Goal: Task Accomplishment & Management: Use online tool/utility

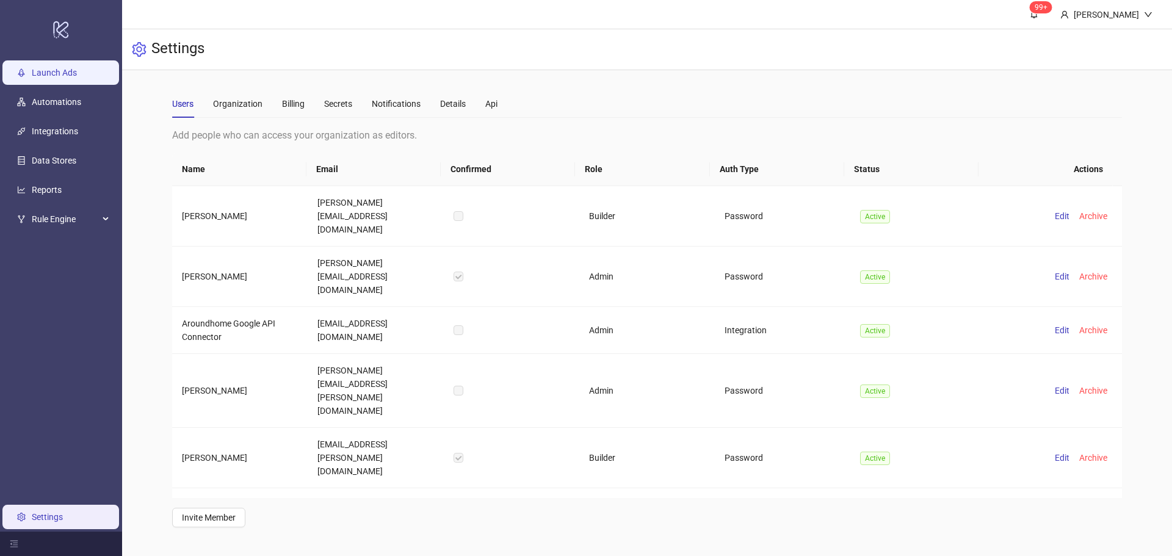
click at [46, 69] on link "Launch Ads" at bounding box center [54, 73] width 45 height 10
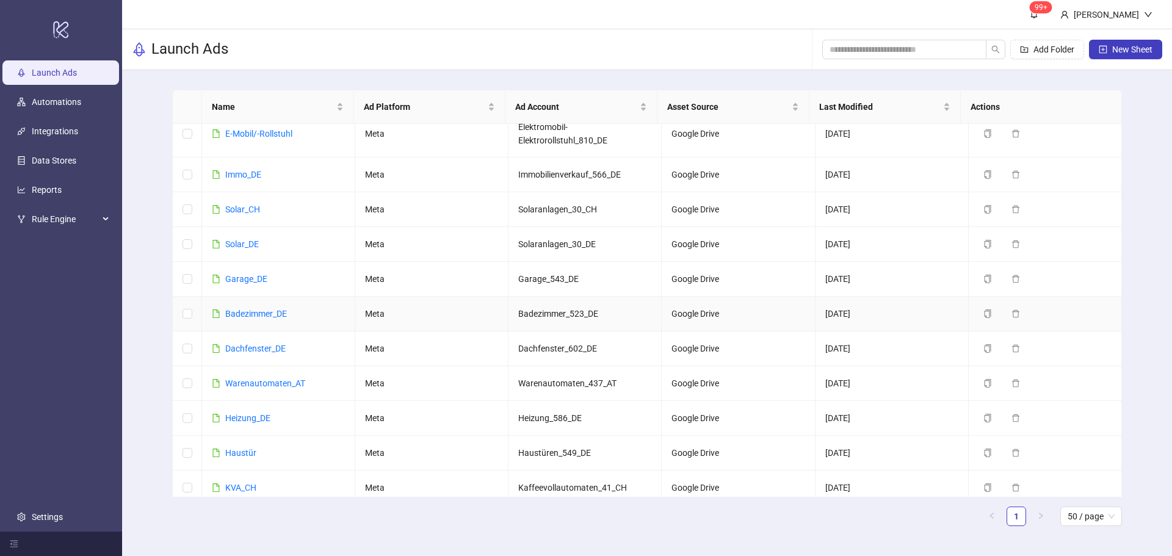
scroll to position [289, 0]
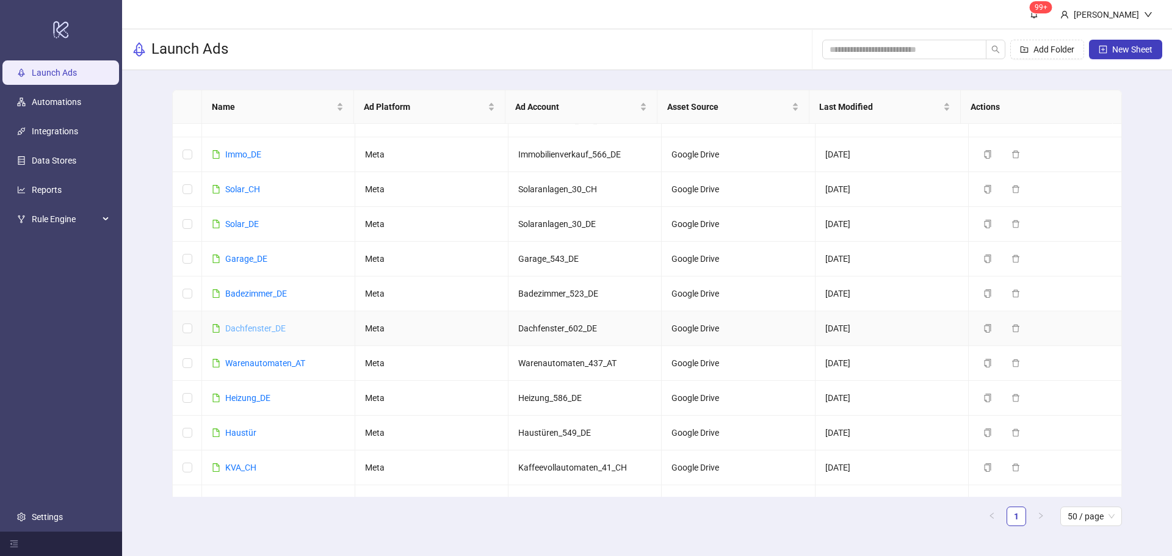
click at [260, 330] on link "Dachfenster_DE" at bounding box center [255, 329] width 60 height 10
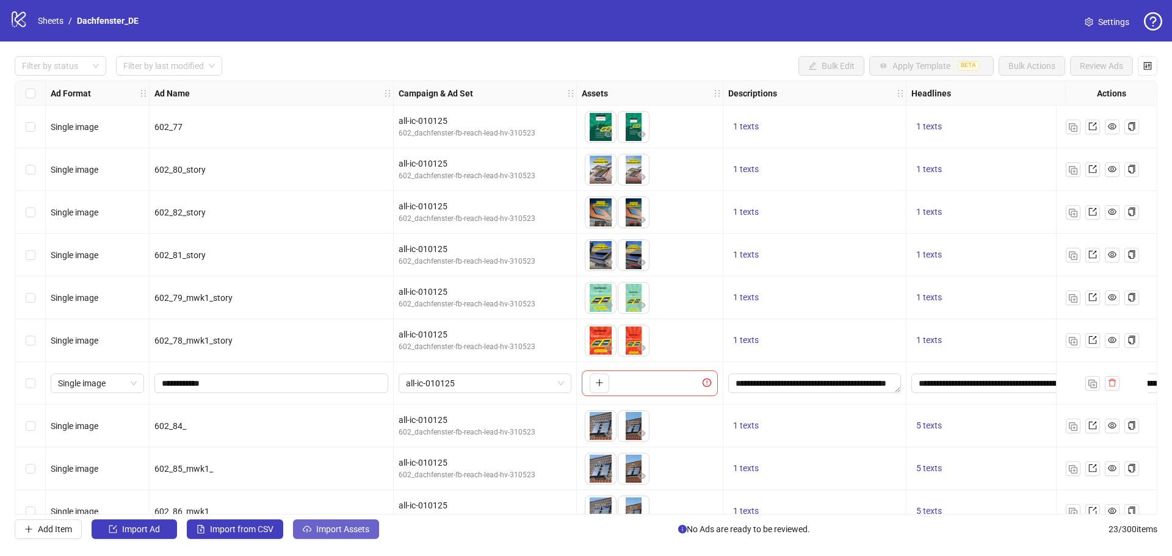
click at [335, 534] on span "Import Assets" at bounding box center [342, 529] width 53 height 10
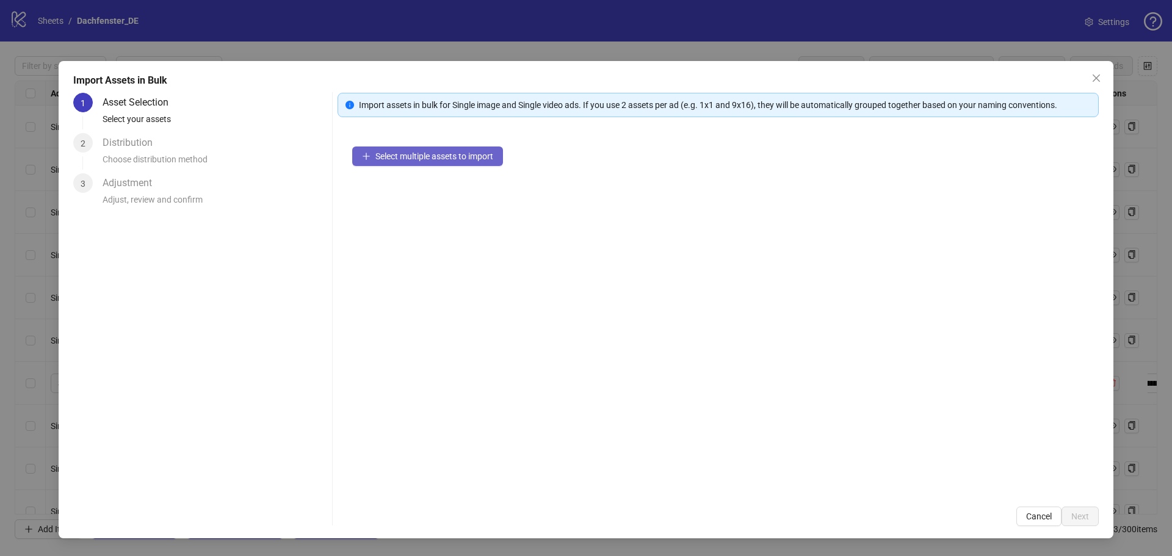
click at [403, 163] on button "Select multiple assets to import" at bounding box center [427, 157] width 151 height 20
click at [431, 155] on span "Select multiple assets to import" at bounding box center [434, 156] width 118 height 10
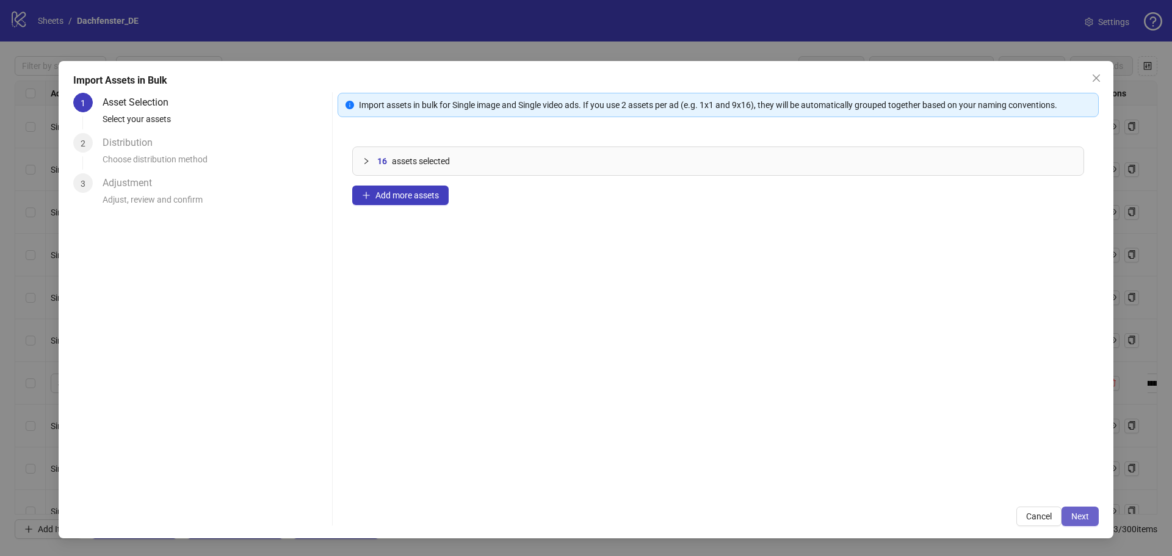
click at [1085, 510] on button "Next" at bounding box center [1080, 517] width 37 height 20
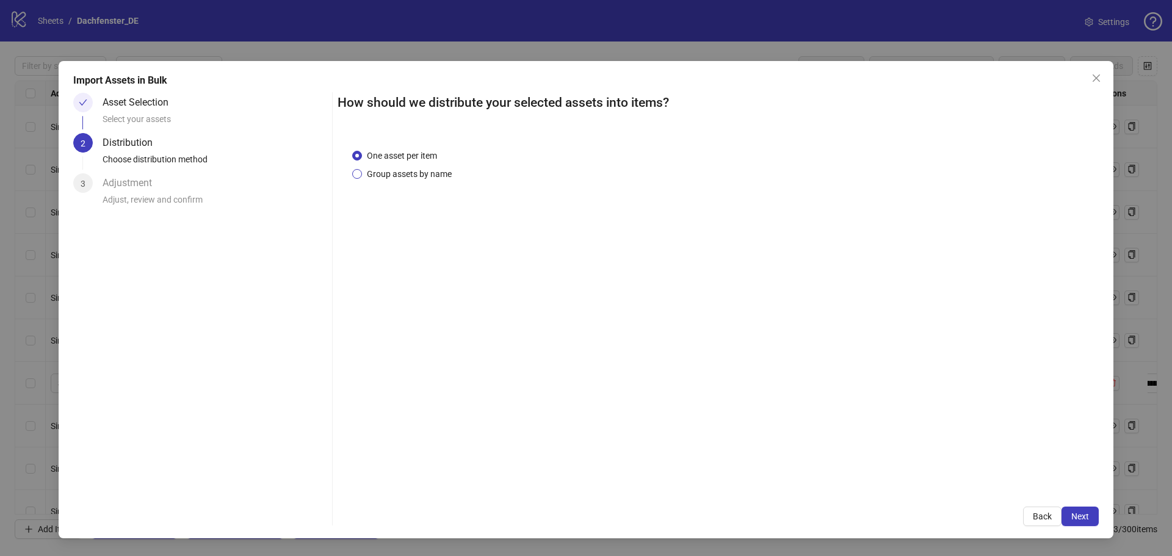
click at [451, 172] on span "Group assets by name" at bounding box center [409, 173] width 95 height 13
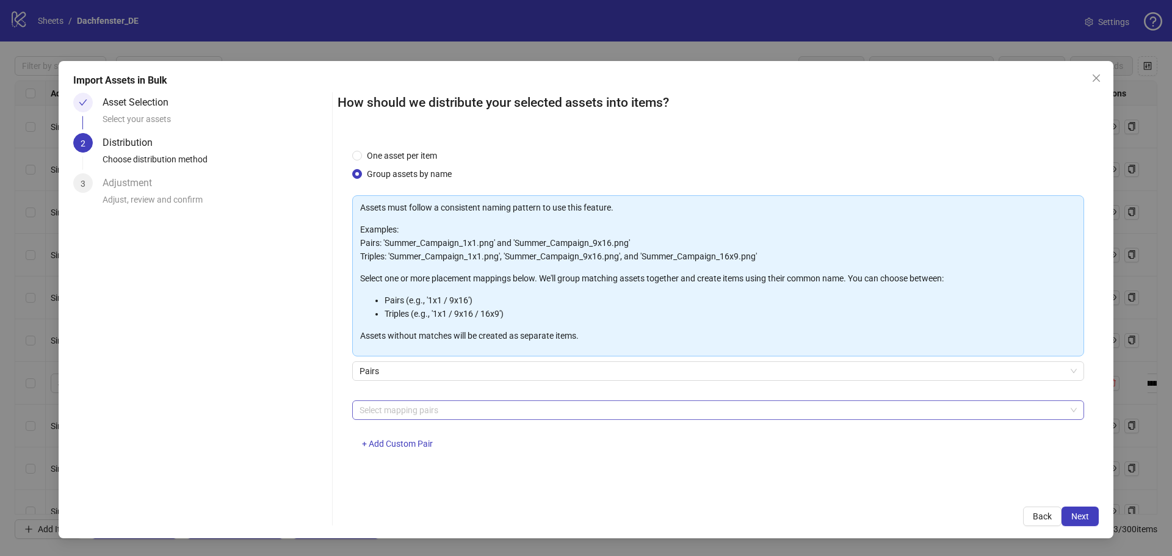
click at [453, 415] on div at bounding box center [712, 410] width 714 height 17
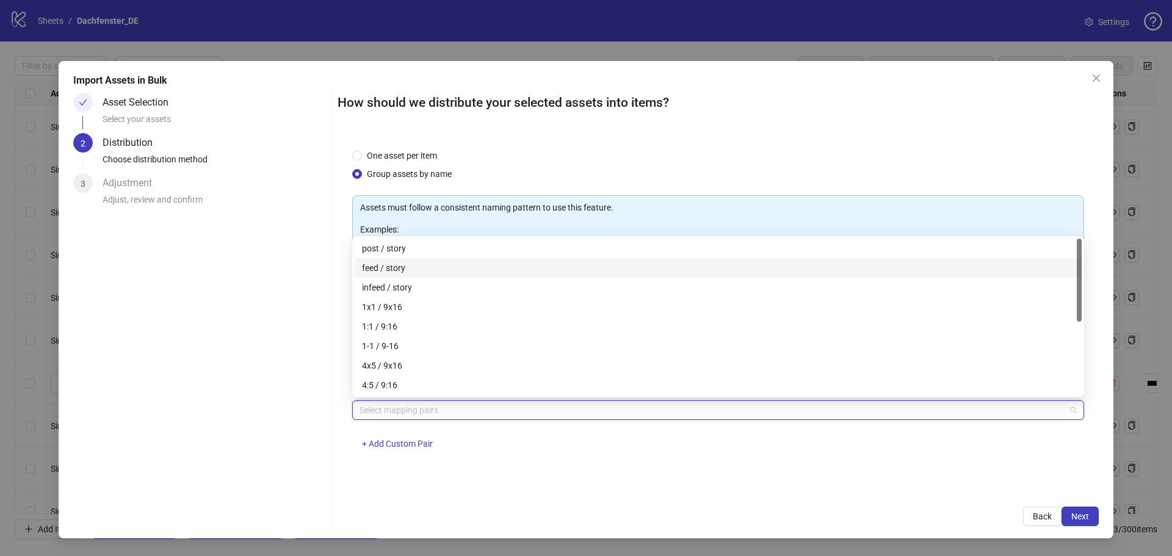
click at [418, 267] on div "feed / story" at bounding box center [718, 267] width 712 height 13
click at [1090, 518] on button "Next" at bounding box center [1080, 517] width 37 height 20
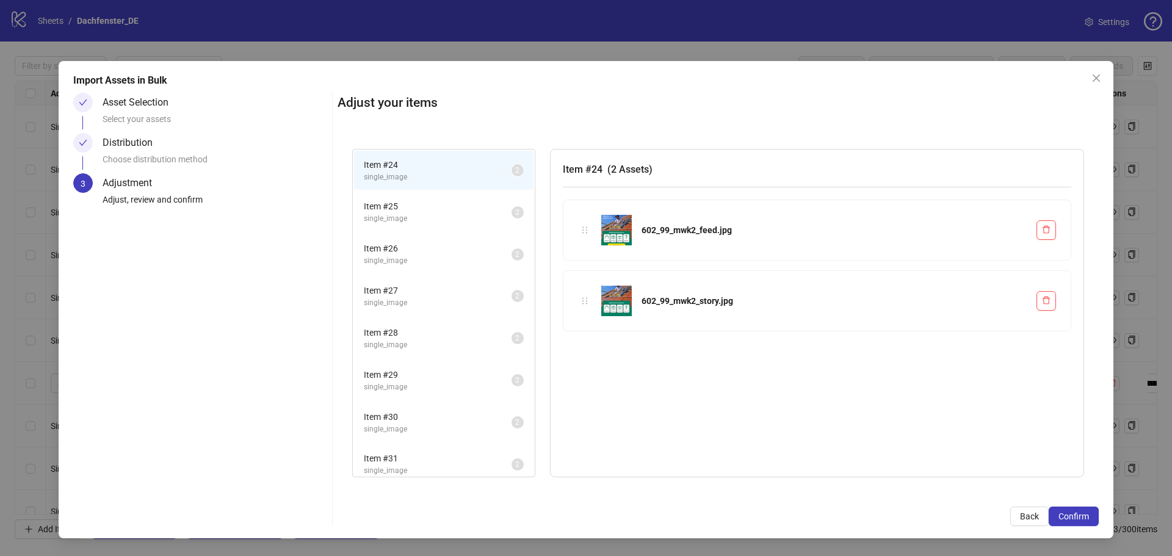
click at [1090, 518] on button "Confirm" at bounding box center [1074, 517] width 50 height 20
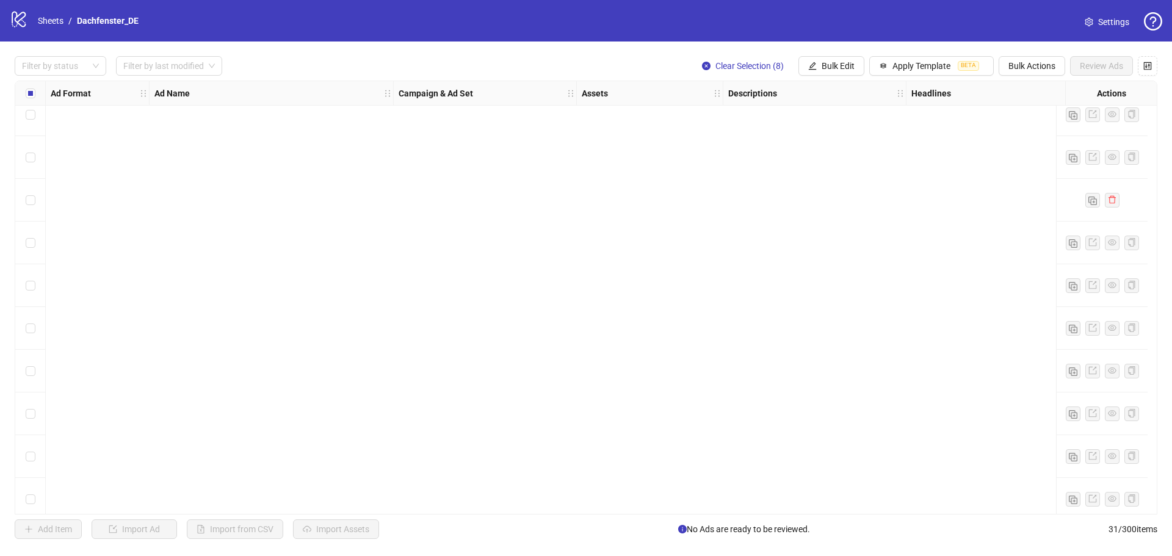
scroll to position [921, 0]
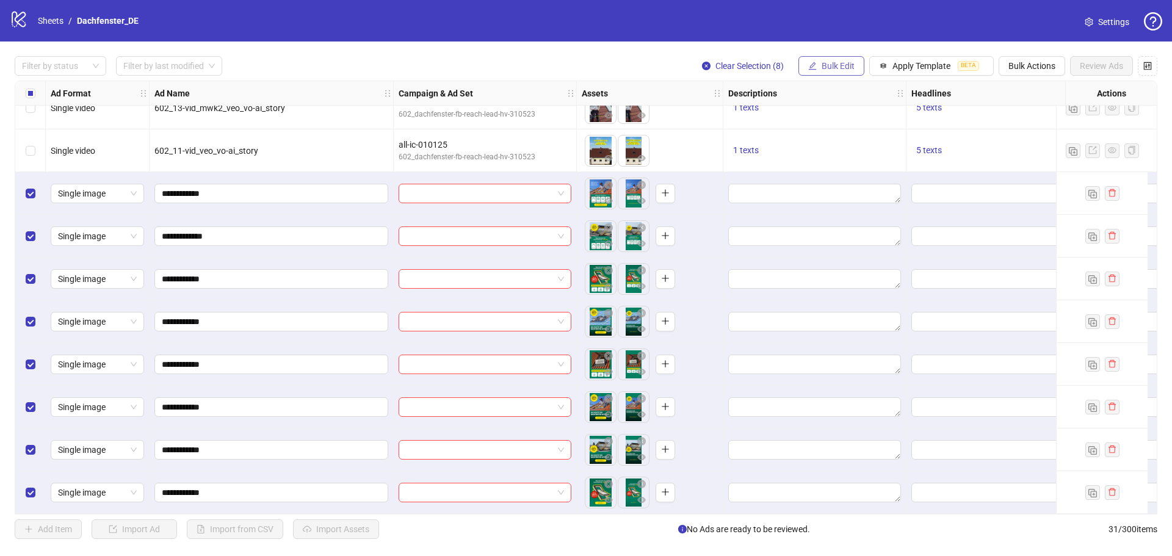
click at [853, 65] on span "Bulk Edit" at bounding box center [838, 66] width 33 height 10
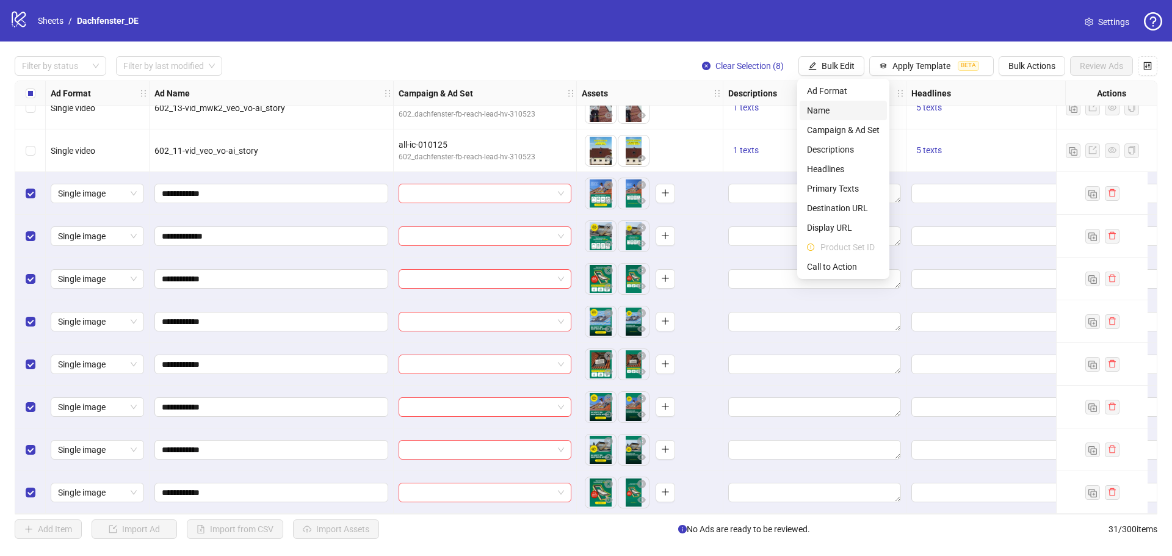
click at [830, 114] on span "Name" at bounding box center [843, 110] width 73 height 13
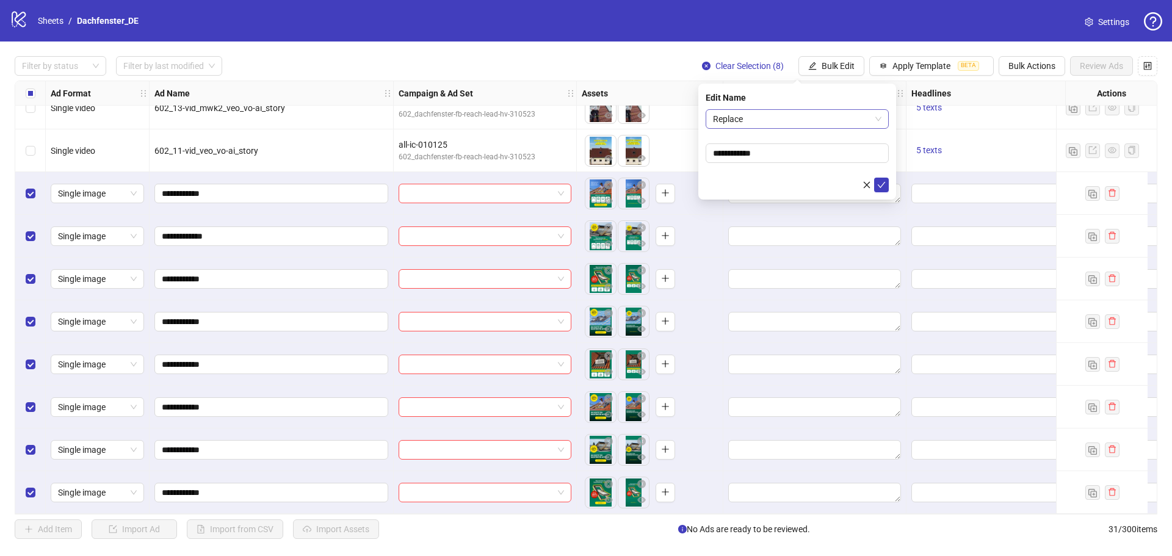
click at [811, 123] on span "Replace" at bounding box center [797, 119] width 168 height 18
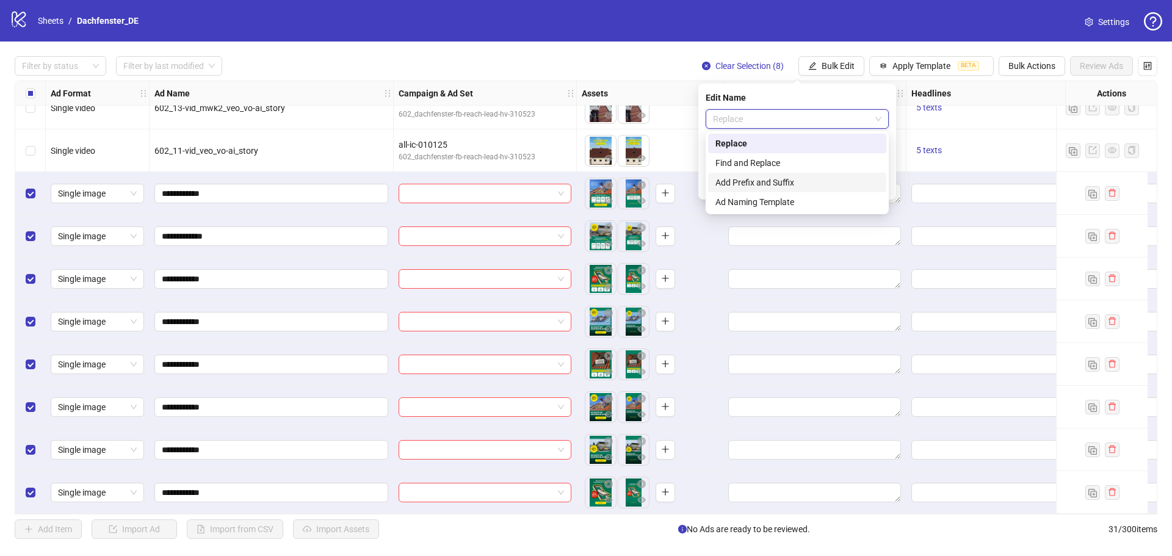
click at [809, 179] on div "Add Prefix and Suffix" at bounding box center [797, 182] width 164 height 13
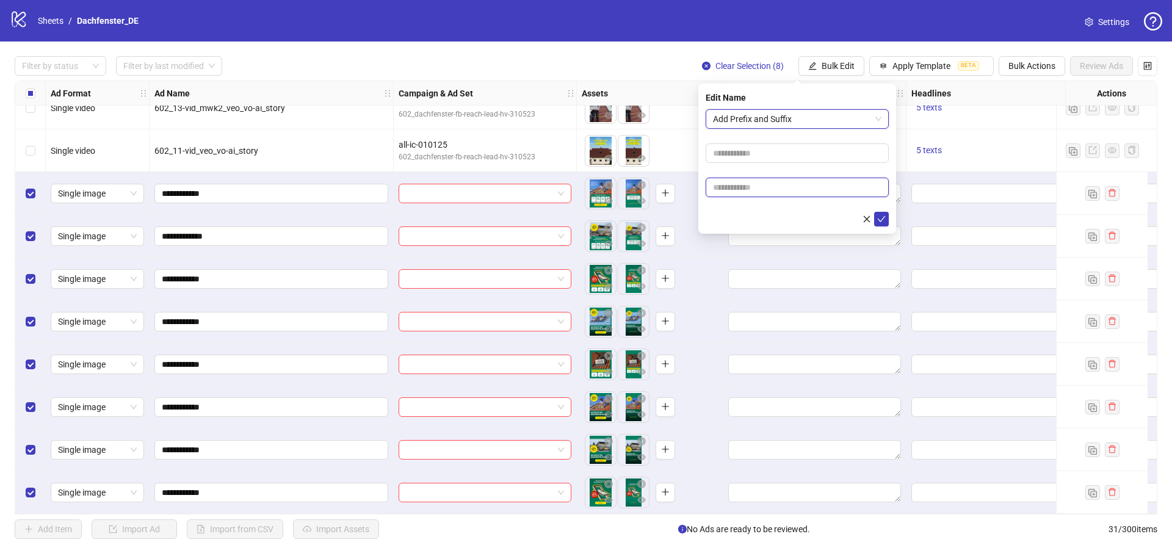
click at [803, 189] on input "text" at bounding box center [797, 188] width 183 height 20
type input "*****"
click at [880, 219] on icon "check" at bounding box center [881, 219] width 9 height 9
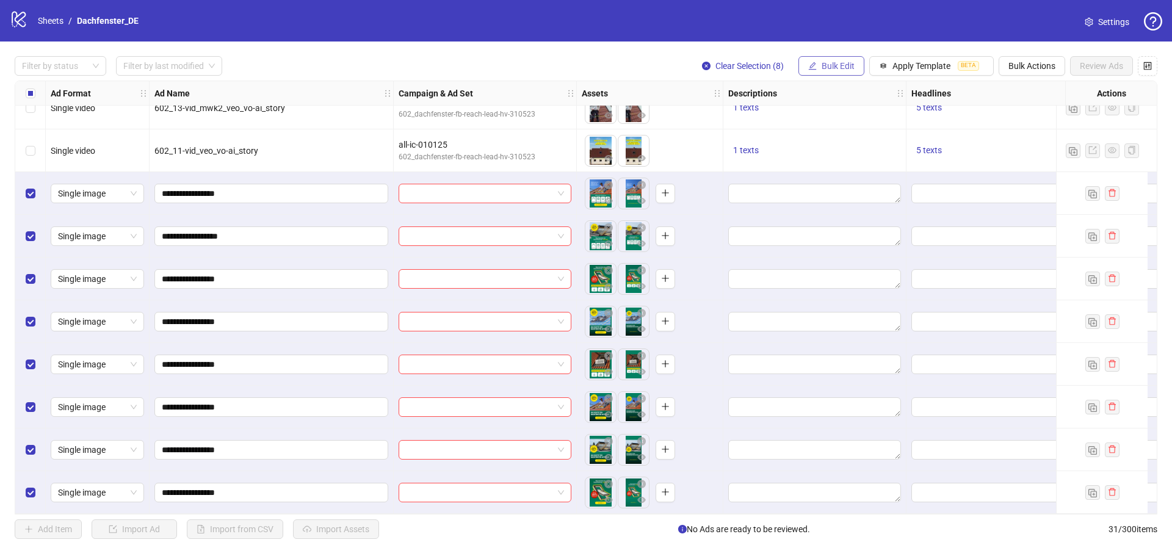
click at [844, 61] on span "Bulk Edit" at bounding box center [838, 66] width 33 height 10
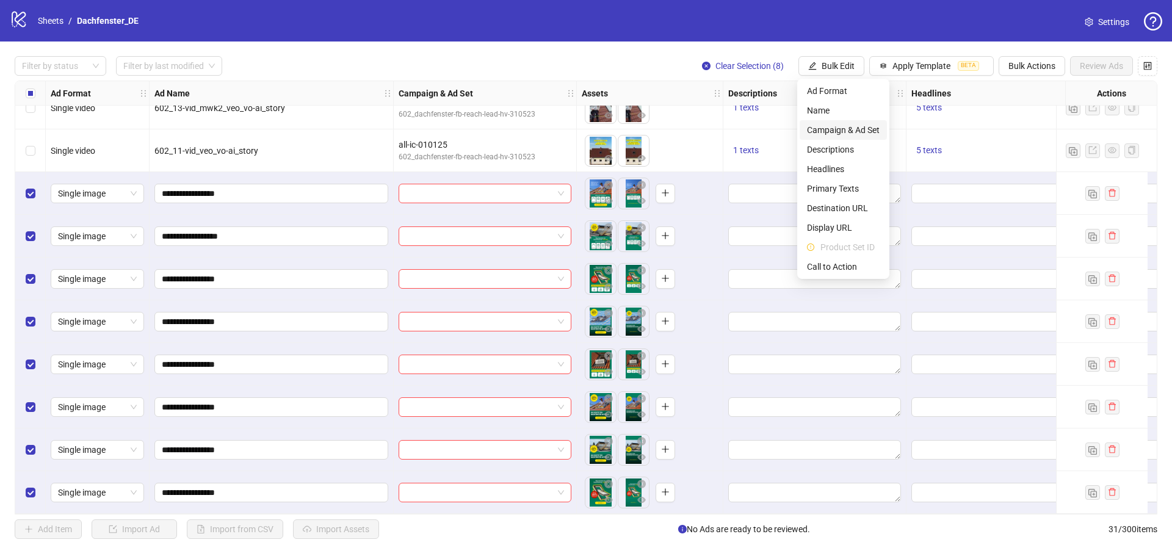
click at [855, 135] on span "Campaign & Ad Set" at bounding box center [843, 129] width 73 height 13
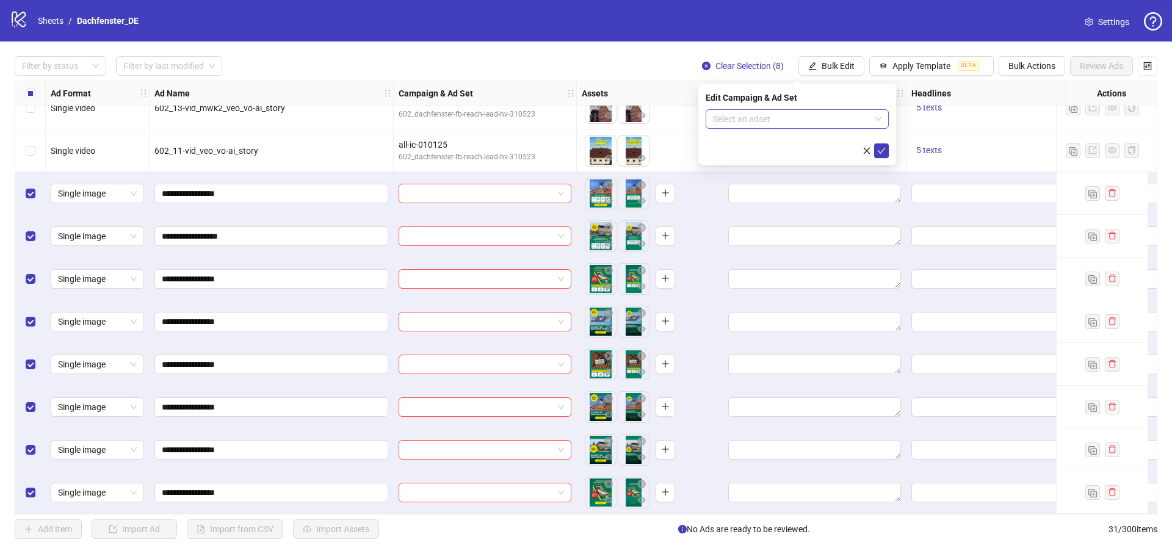
click at [785, 116] on input "search" at bounding box center [791, 119] width 157 height 18
click at [781, 143] on div "all-ic-010125" at bounding box center [784, 143] width 139 height 13
click at [881, 150] on icon "check" at bounding box center [881, 151] width 9 height 9
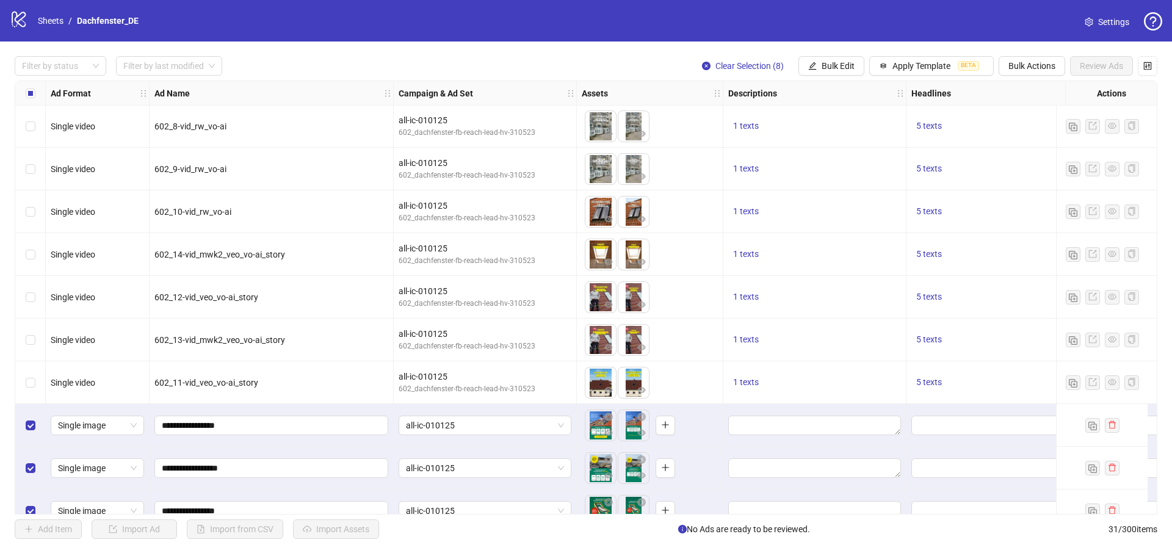
scroll to position [677, 0]
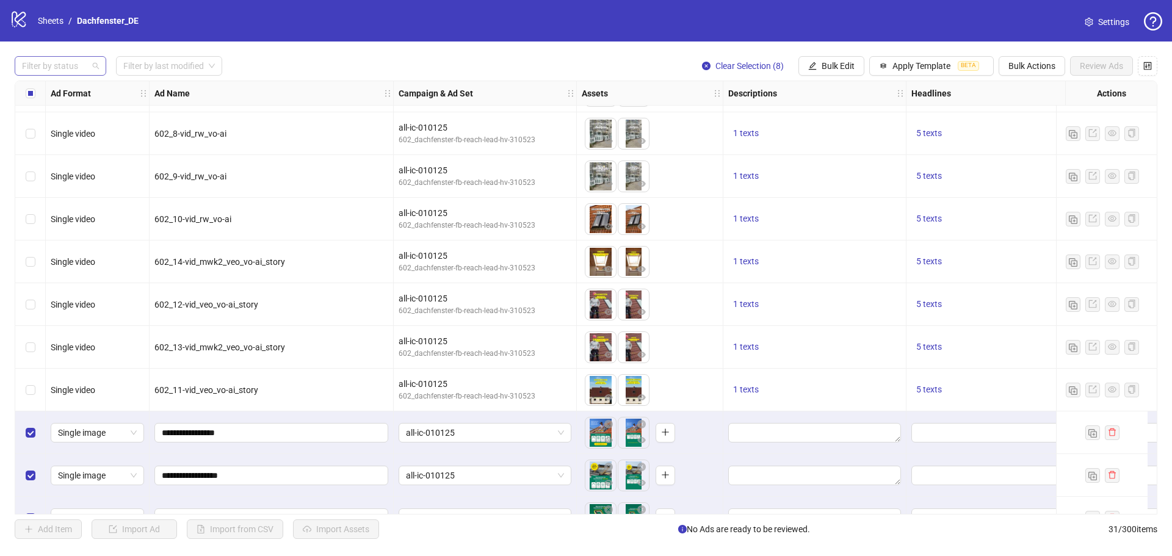
click at [78, 65] on div at bounding box center [54, 65] width 74 height 17
click at [73, 87] on div "Draft" at bounding box center [60, 90] width 72 height 13
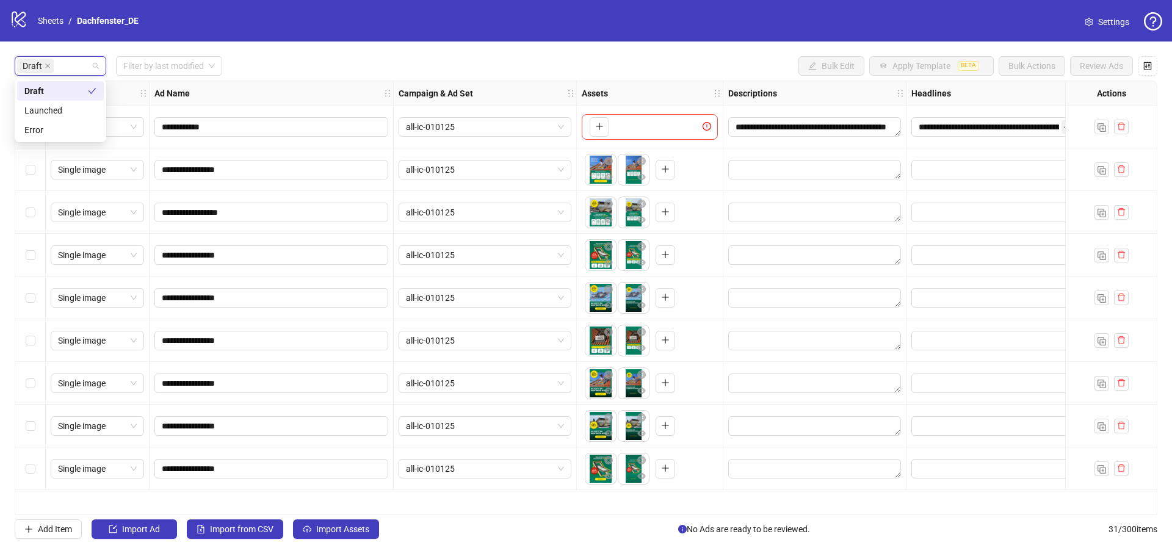
scroll to position [0, 0]
click at [654, 60] on div "Draft Filter by last modified Bulk Edit Apply Template BETA Bulk Actions Review…" at bounding box center [586, 66] width 1143 height 20
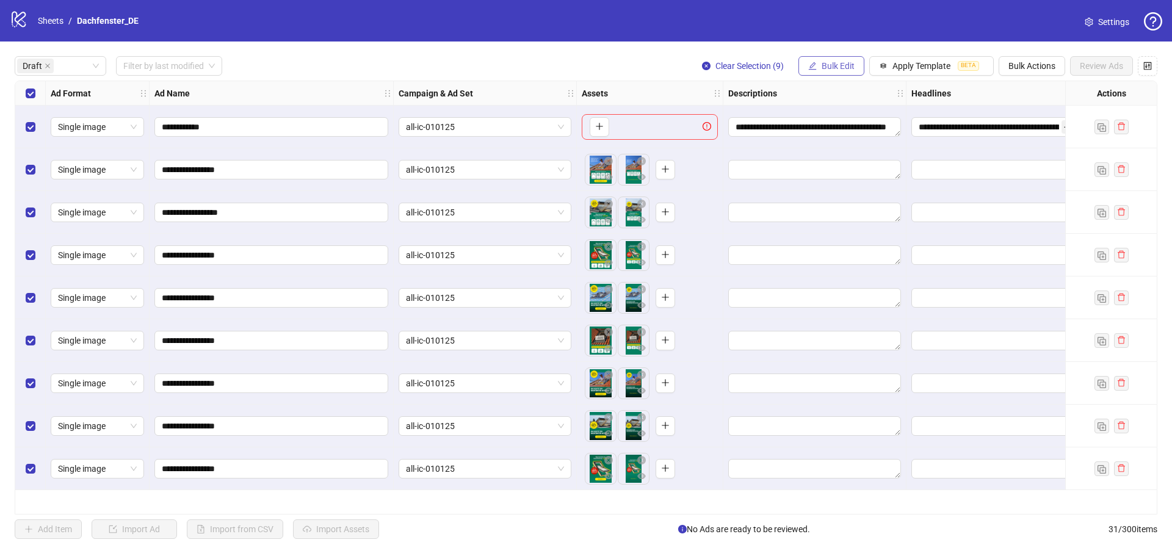
click at [847, 66] on span "Bulk Edit" at bounding box center [838, 66] width 33 height 10
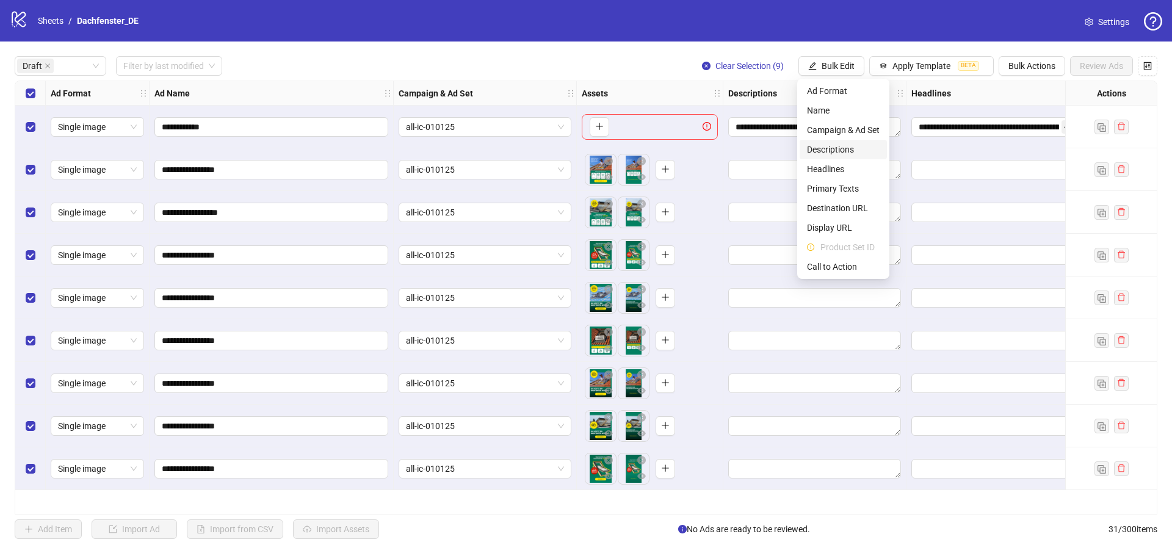
click at [855, 154] on span "Descriptions" at bounding box center [843, 149] width 73 height 13
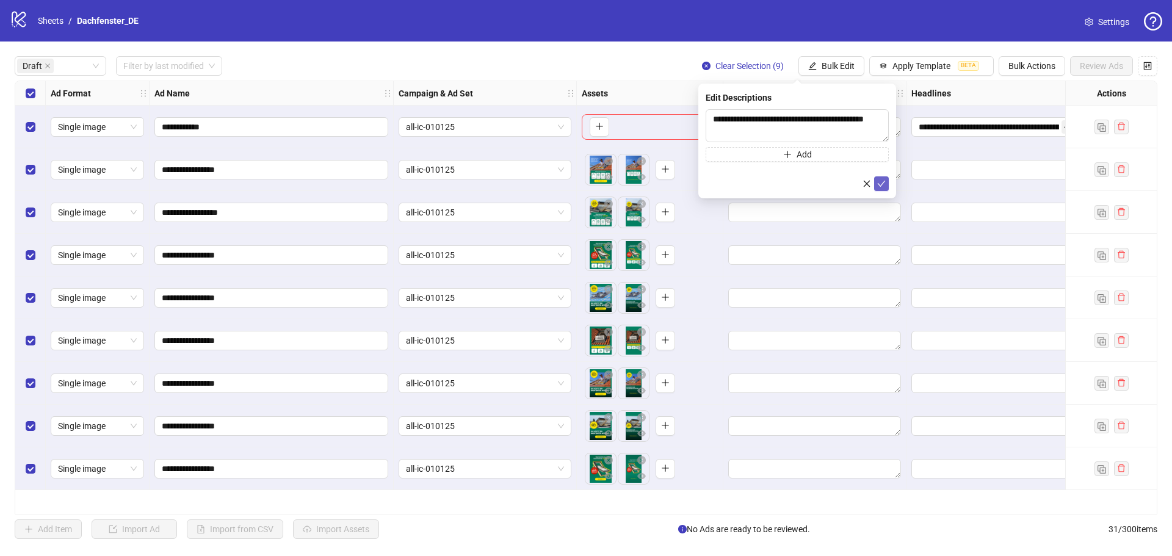
click at [884, 184] on icon "check" at bounding box center [881, 183] width 9 height 9
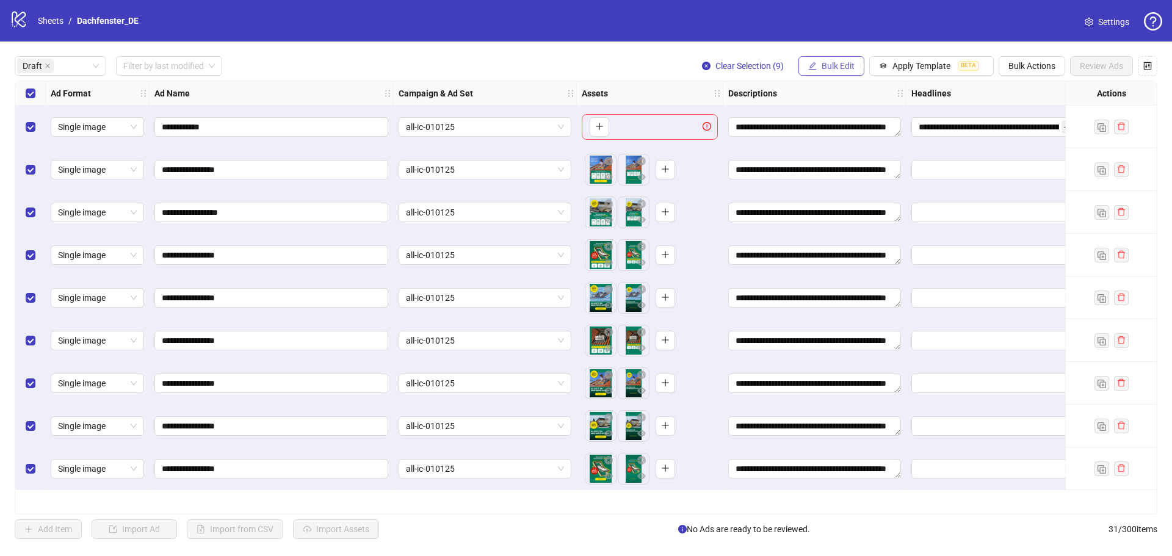
click at [837, 59] on button "Bulk Edit" at bounding box center [831, 66] width 66 height 20
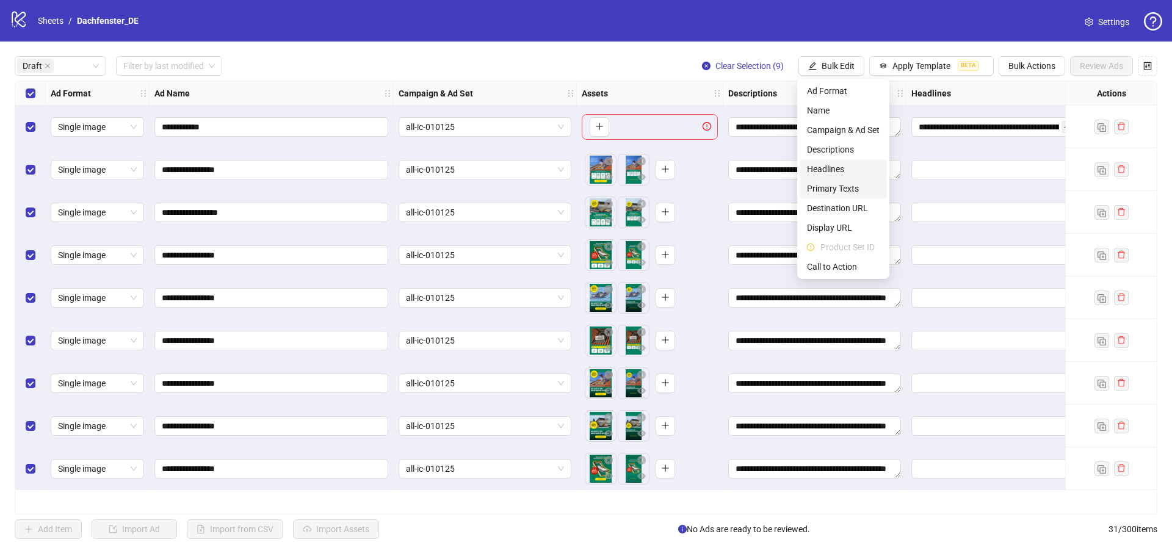
click at [846, 170] on span "Headlines" at bounding box center [843, 168] width 73 height 13
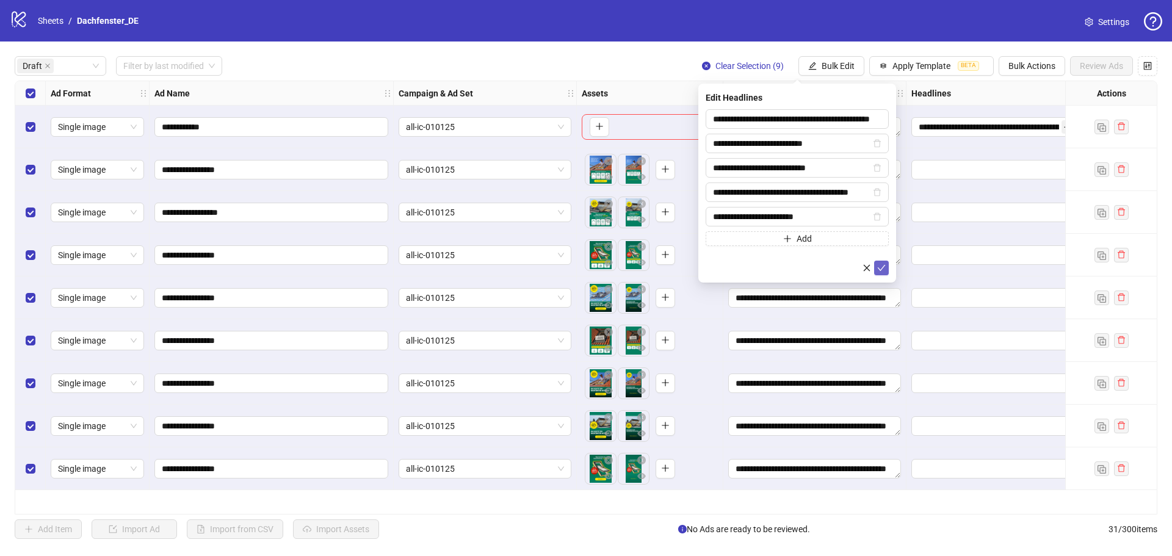
click at [882, 268] on icon "check" at bounding box center [882, 268] width 8 height 6
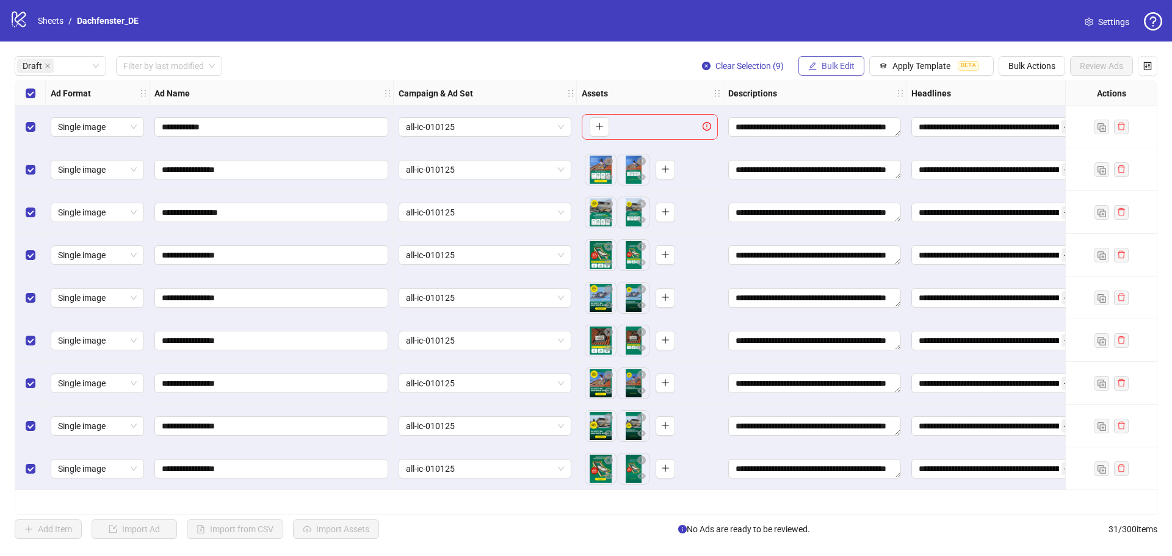
click at [830, 67] on span "Bulk Edit" at bounding box center [838, 66] width 33 height 10
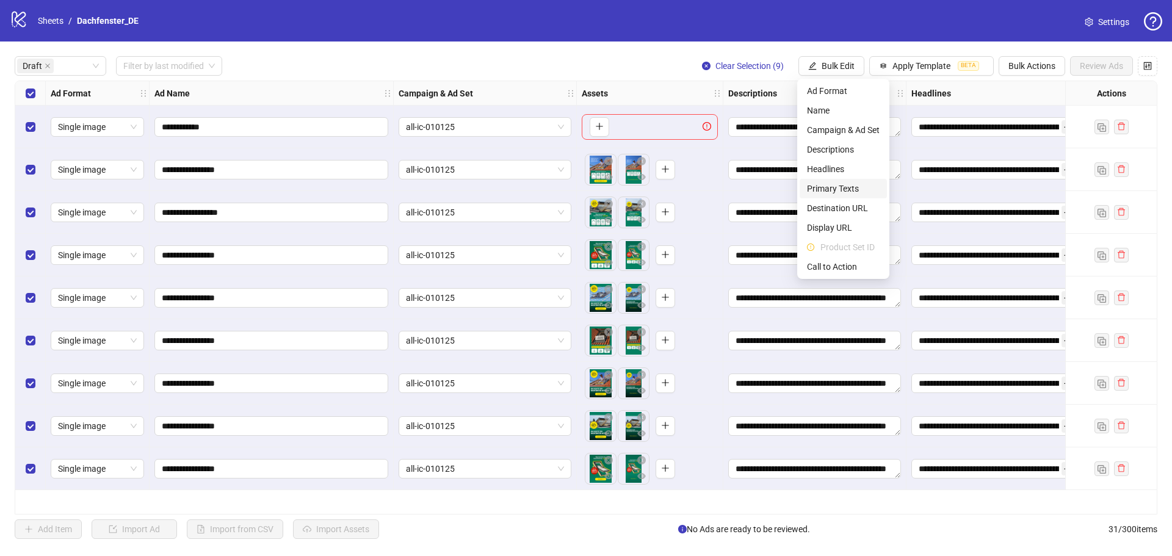
click at [850, 186] on span "Primary Texts" at bounding box center [843, 188] width 73 height 13
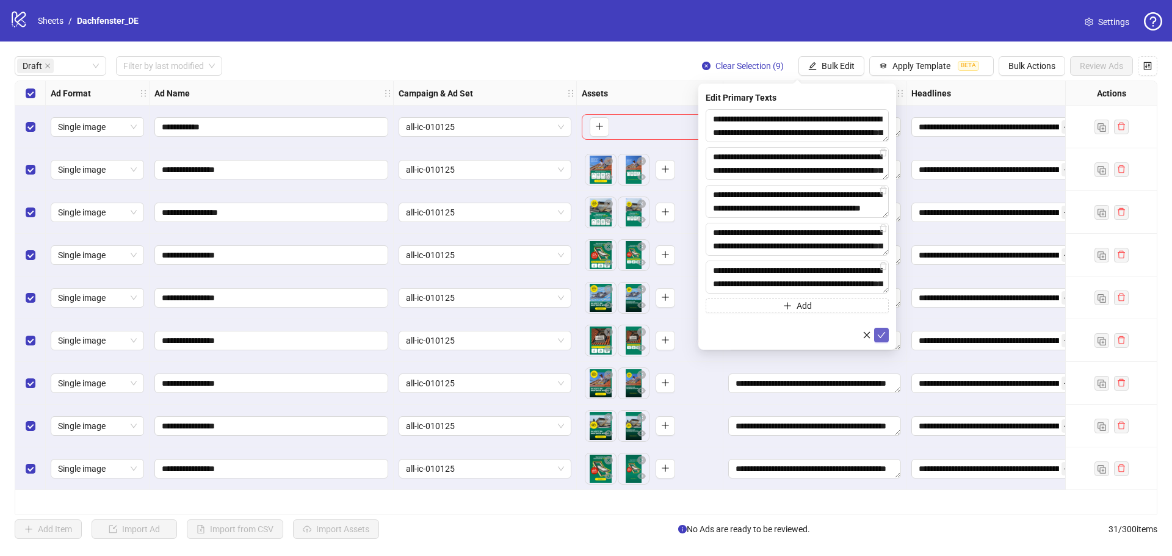
click at [879, 331] on icon "check" at bounding box center [881, 335] width 9 height 9
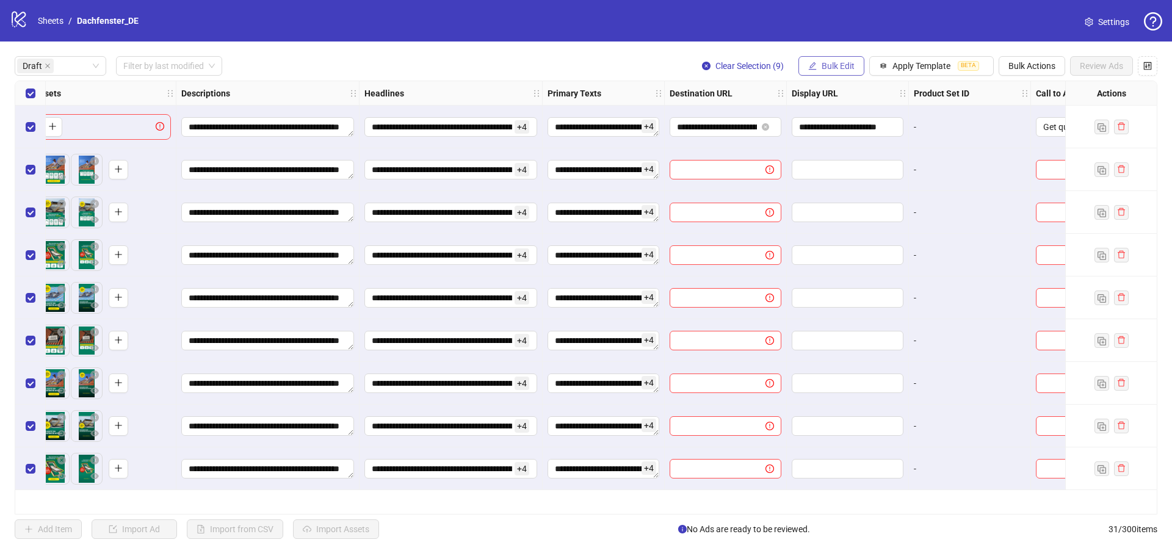
click at [827, 68] on span "Bulk Edit" at bounding box center [838, 66] width 33 height 10
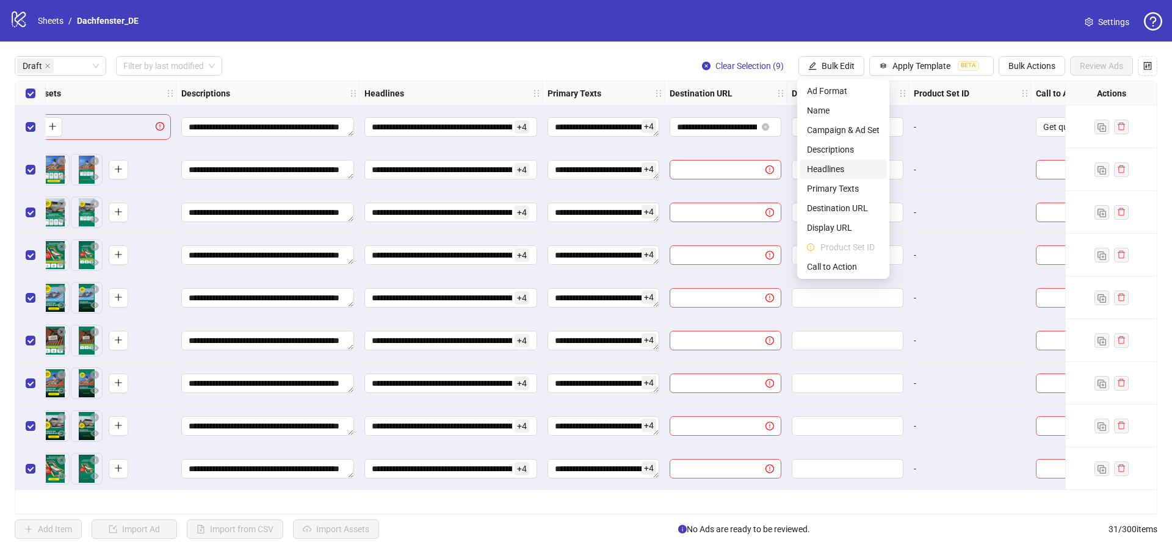
scroll to position [0, 548]
click at [839, 207] on span "Destination URL" at bounding box center [843, 207] width 73 height 13
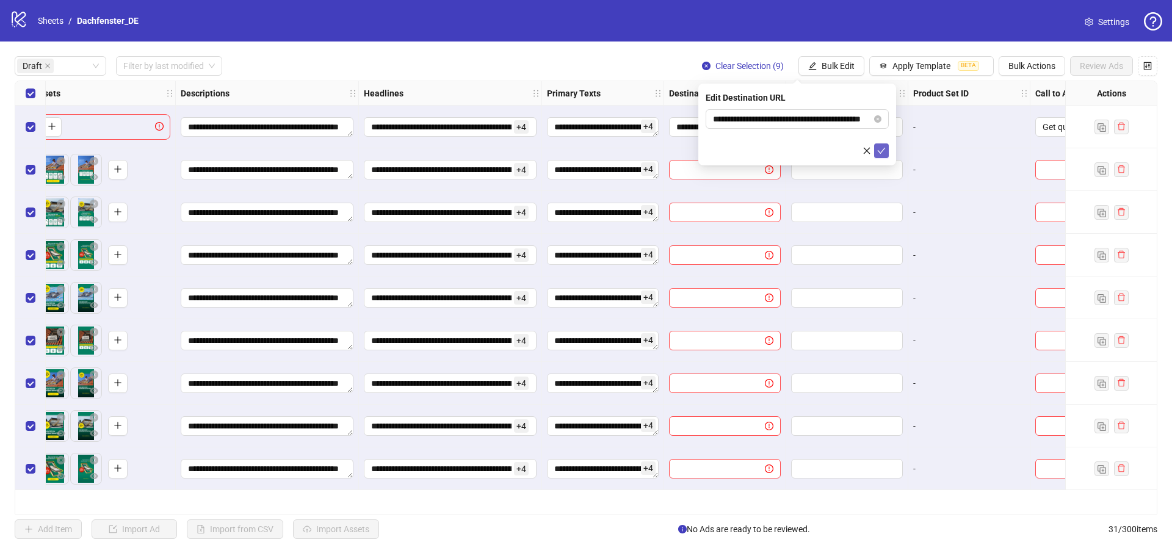
click at [881, 148] on icon "check" at bounding box center [881, 151] width 9 height 9
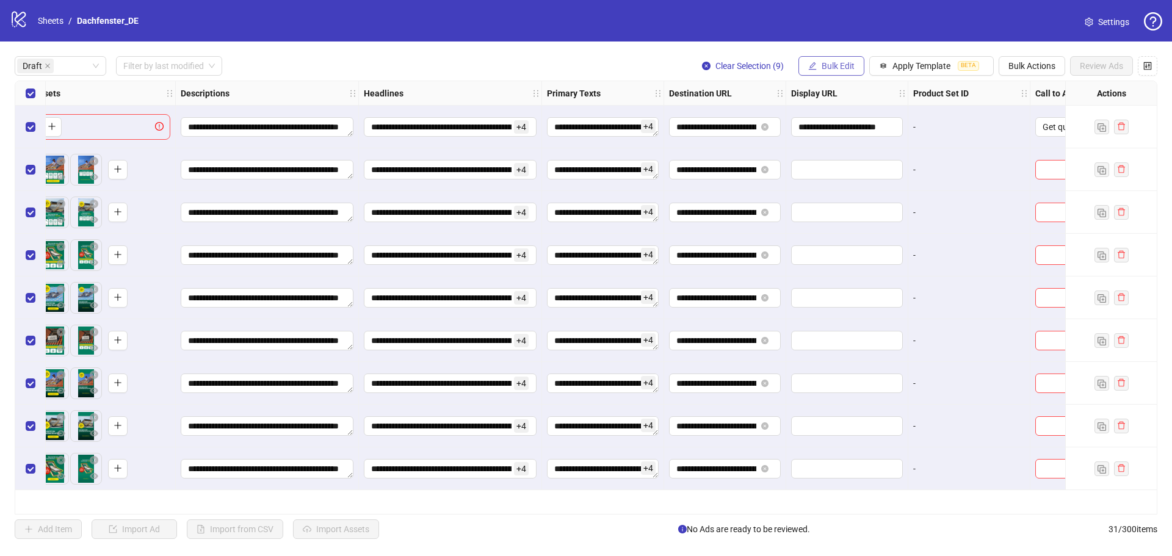
click at [838, 68] on span "Bulk Edit" at bounding box center [838, 66] width 33 height 10
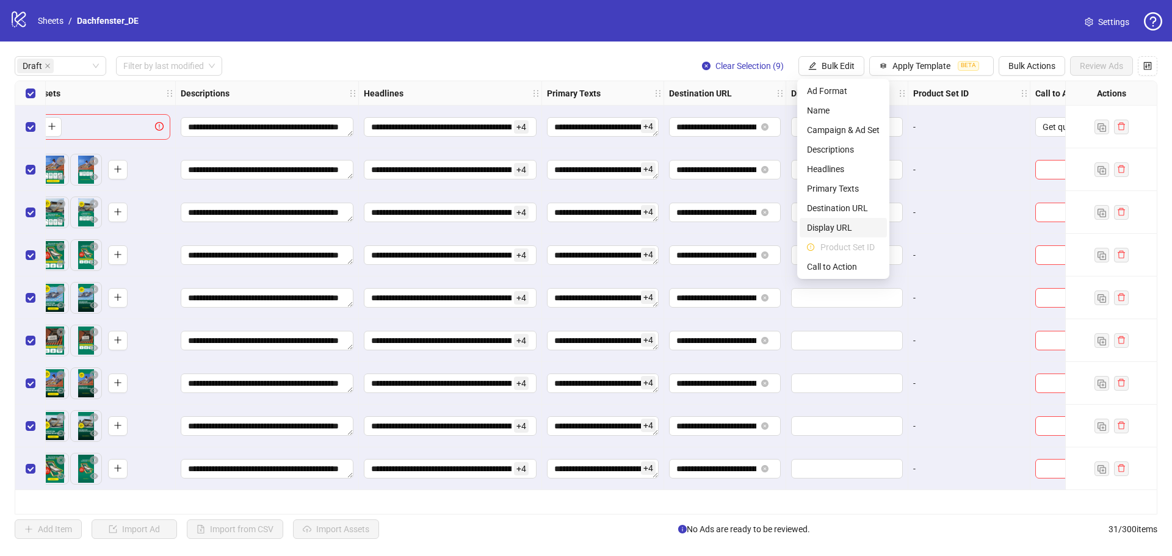
click at [866, 227] on span "Display URL" at bounding box center [843, 227] width 73 height 13
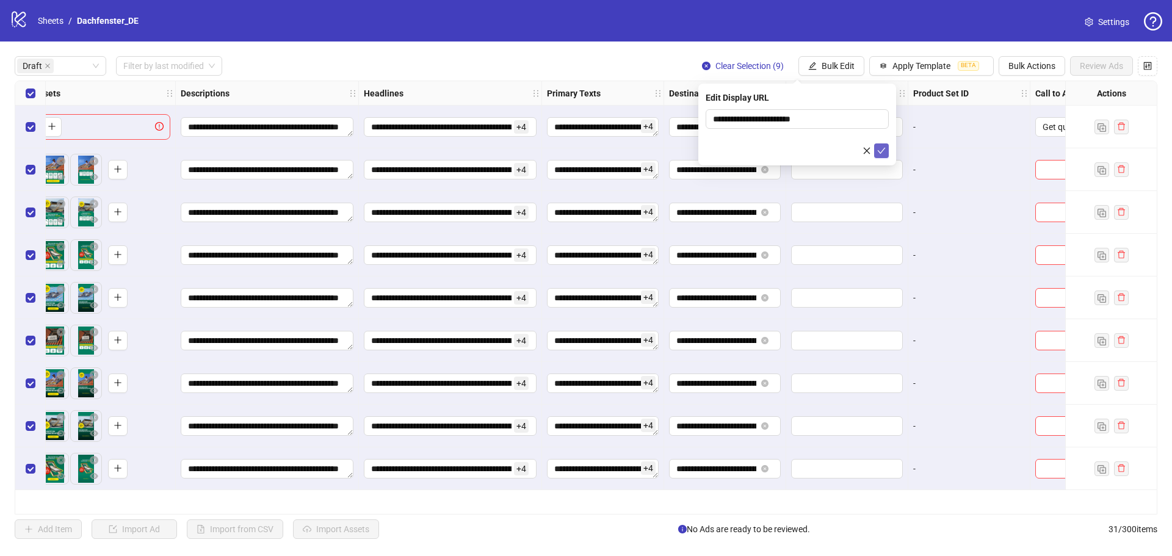
click at [885, 149] on icon "check" at bounding box center [881, 151] width 9 height 9
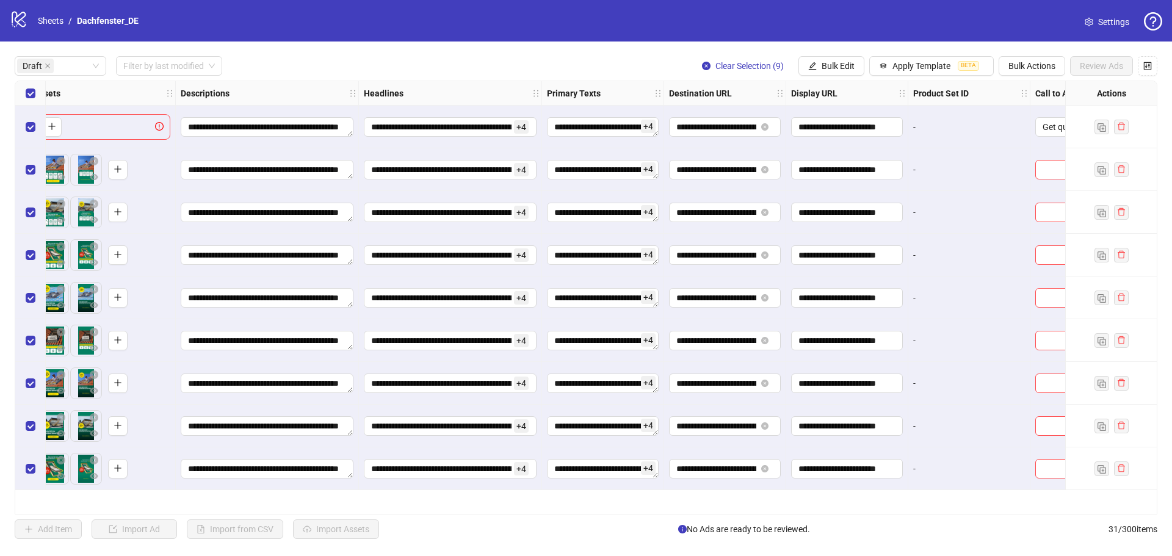
scroll to position [0, 610]
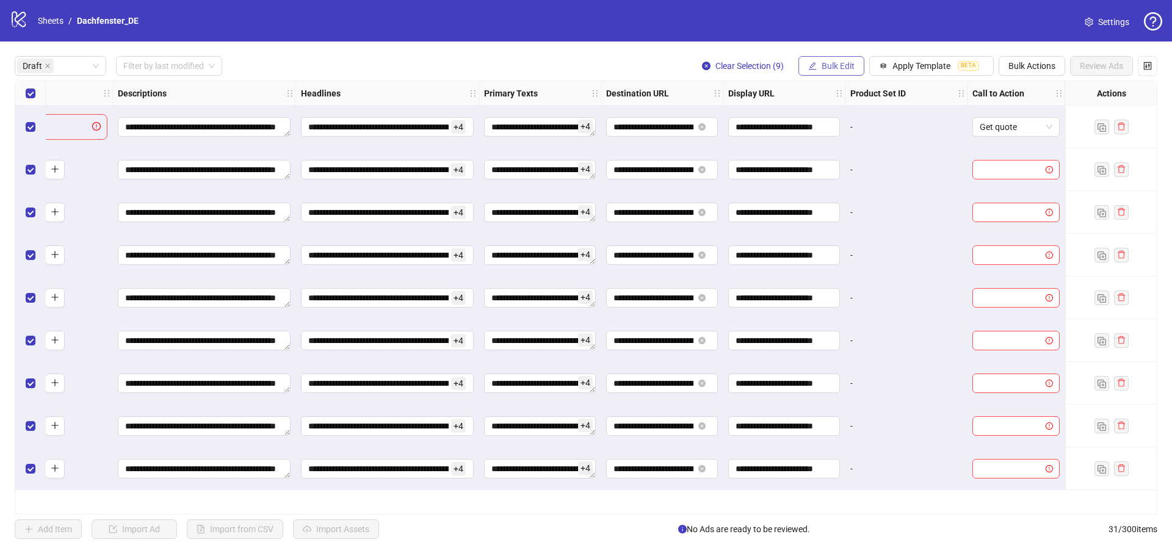
click at [850, 65] on span "Bulk Edit" at bounding box center [838, 66] width 33 height 10
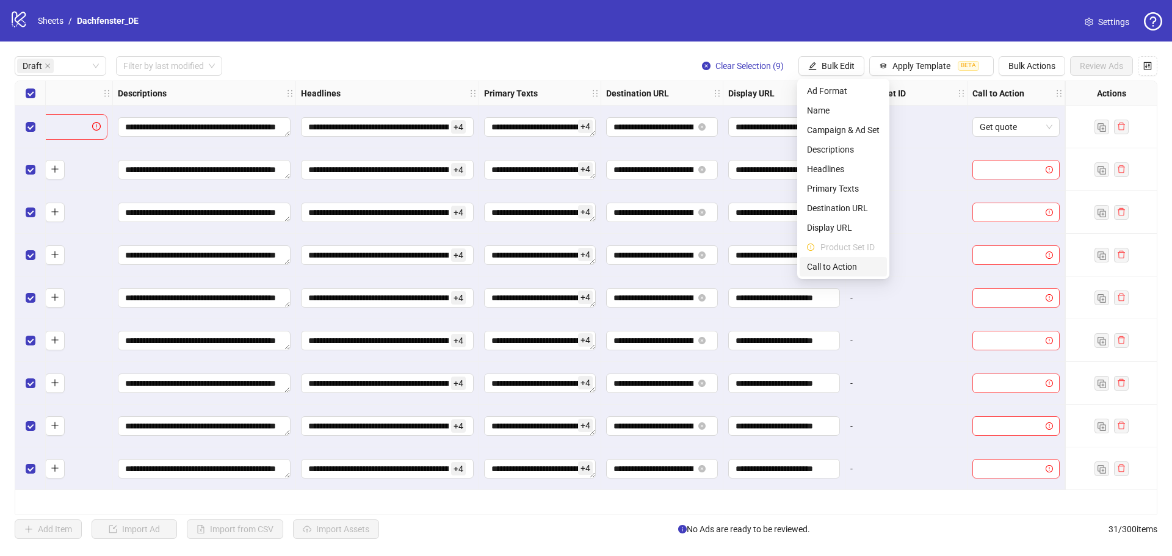
click at [867, 261] on span "Call to Action" at bounding box center [843, 266] width 73 height 13
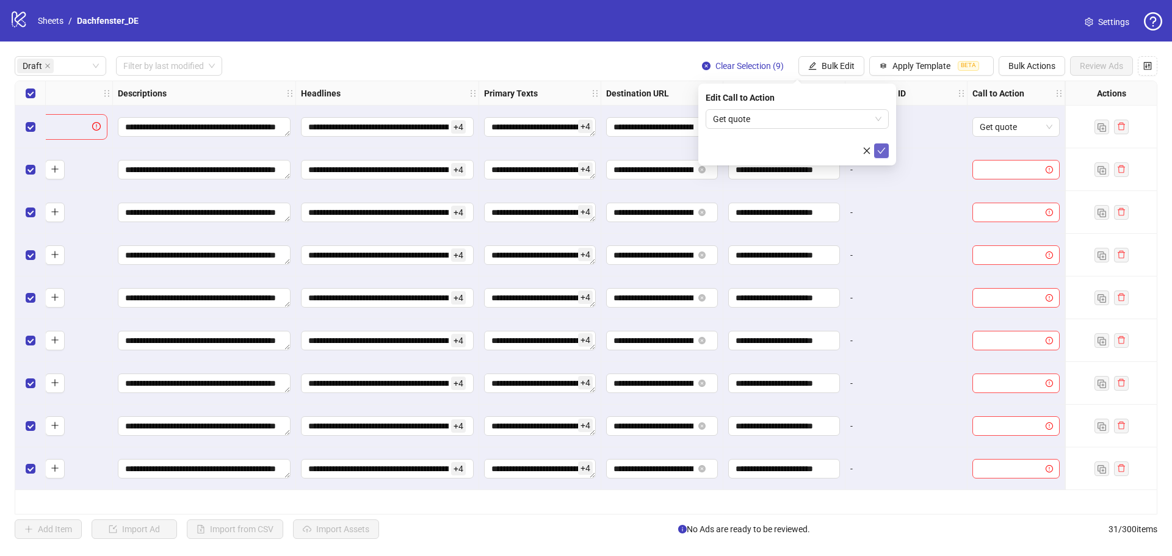
click at [884, 148] on icon "check" at bounding box center [882, 151] width 8 height 6
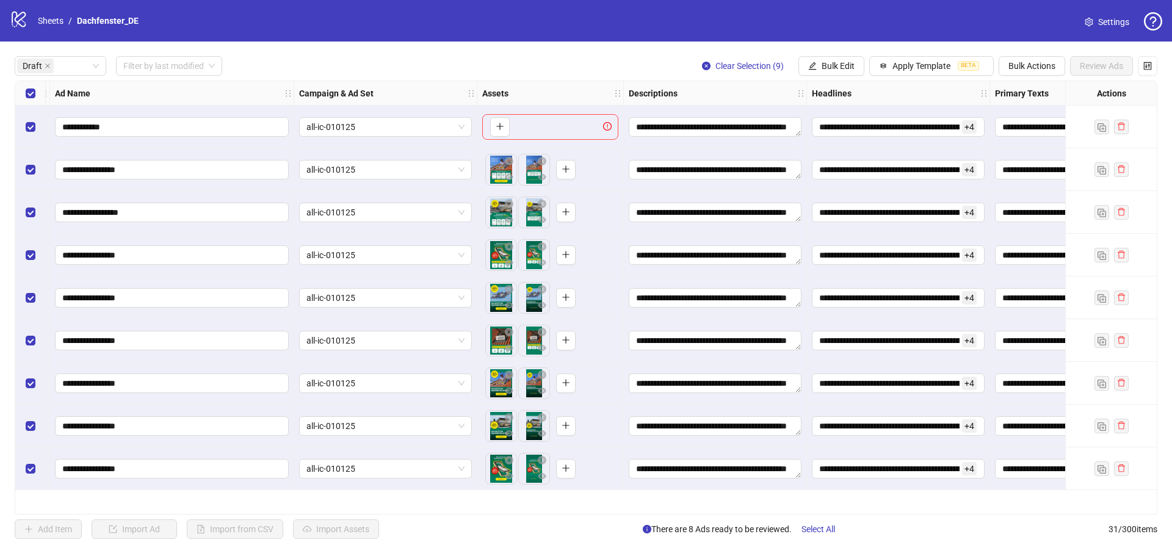
scroll to position [0, 0]
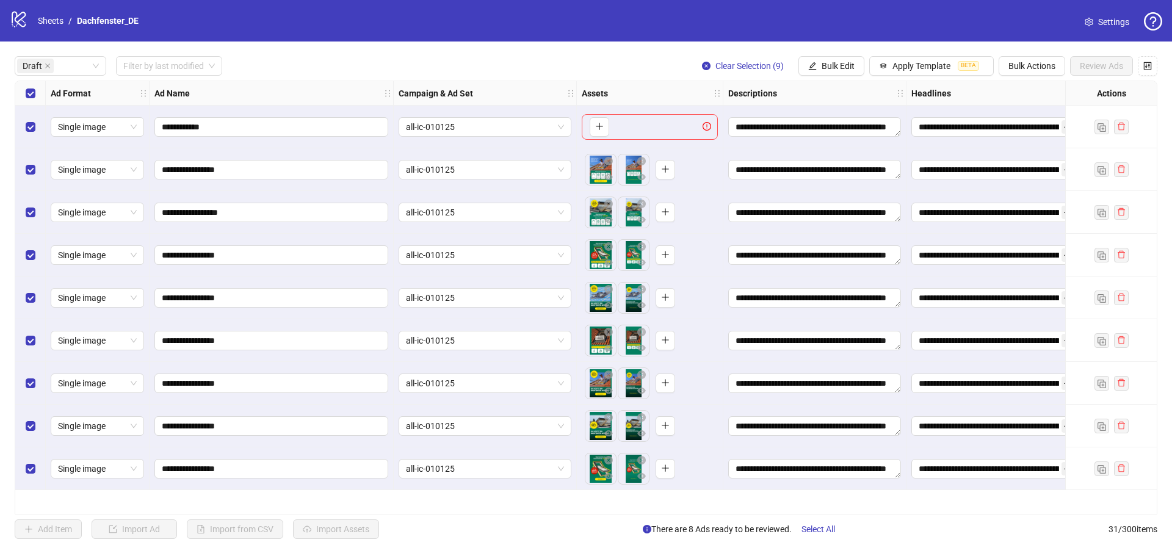
click at [23, 127] on div "Select row 1" at bounding box center [30, 127] width 31 height 43
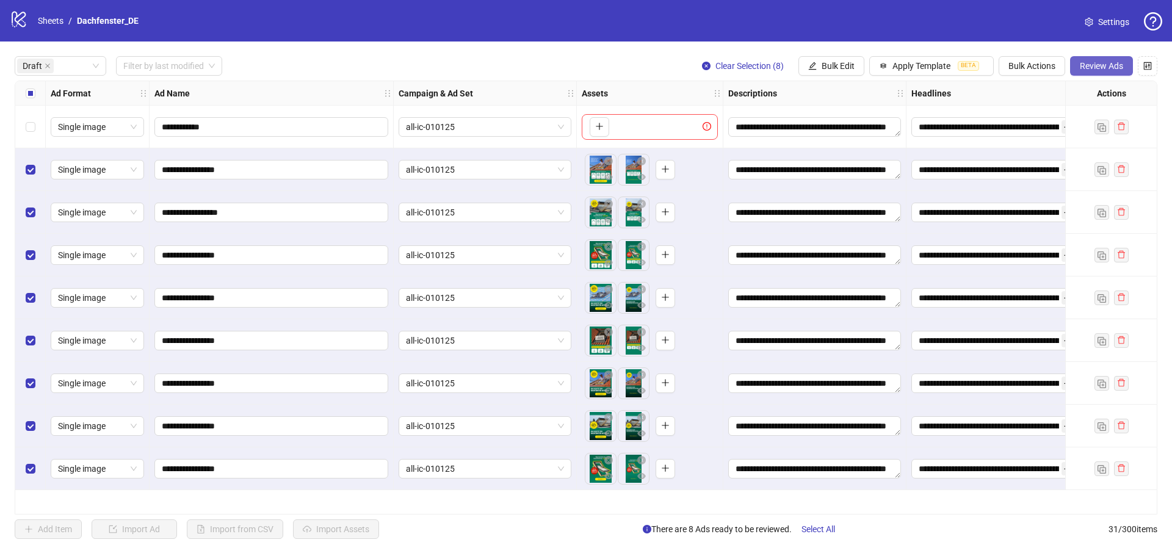
click at [1080, 72] on button "Review Ads" at bounding box center [1101, 66] width 63 height 20
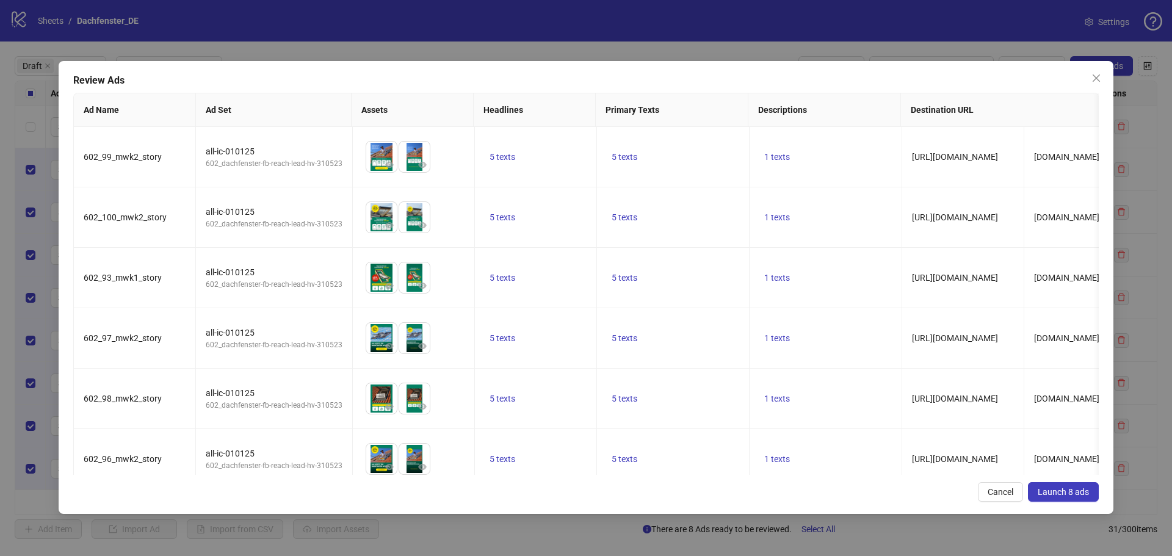
click at [1049, 496] on span "Launch 8 ads" at bounding box center [1063, 492] width 51 height 10
